Goal: Find specific page/section: Find specific page/section

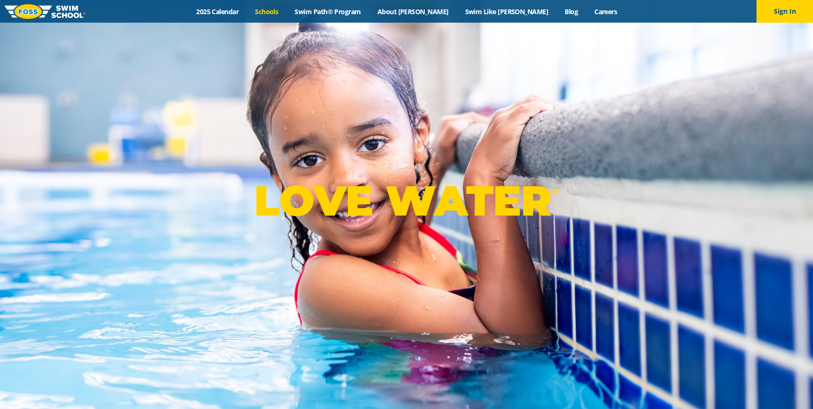
click at [287, 11] on link "Schools" at bounding box center [267, 11] width 40 height 9
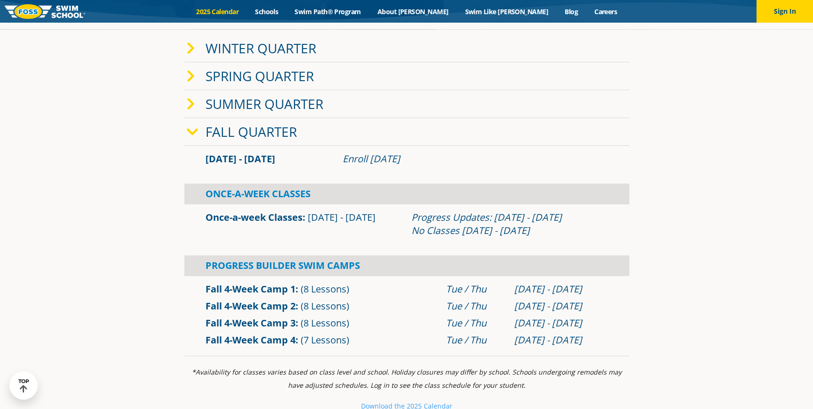
scroll to position [257, 0]
